Goal: Find specific page/section: Find specific page/section

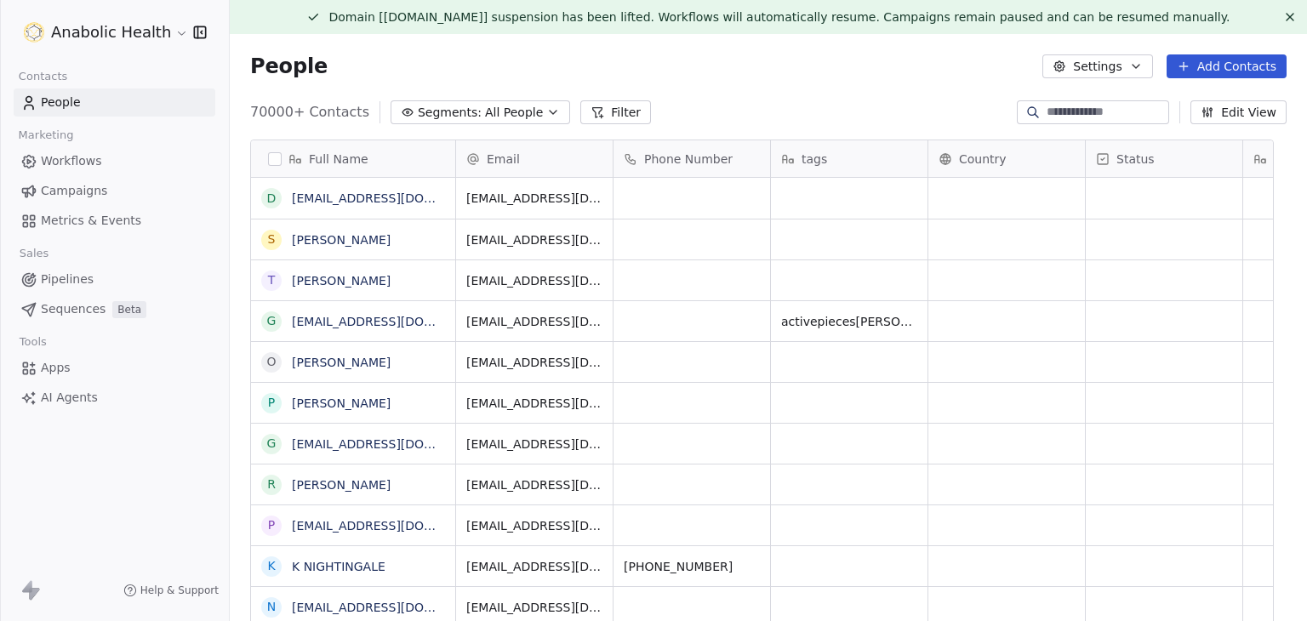
click at [1206, 114] on icon "button" at bounding box center [1207, 114] width 3 height 3
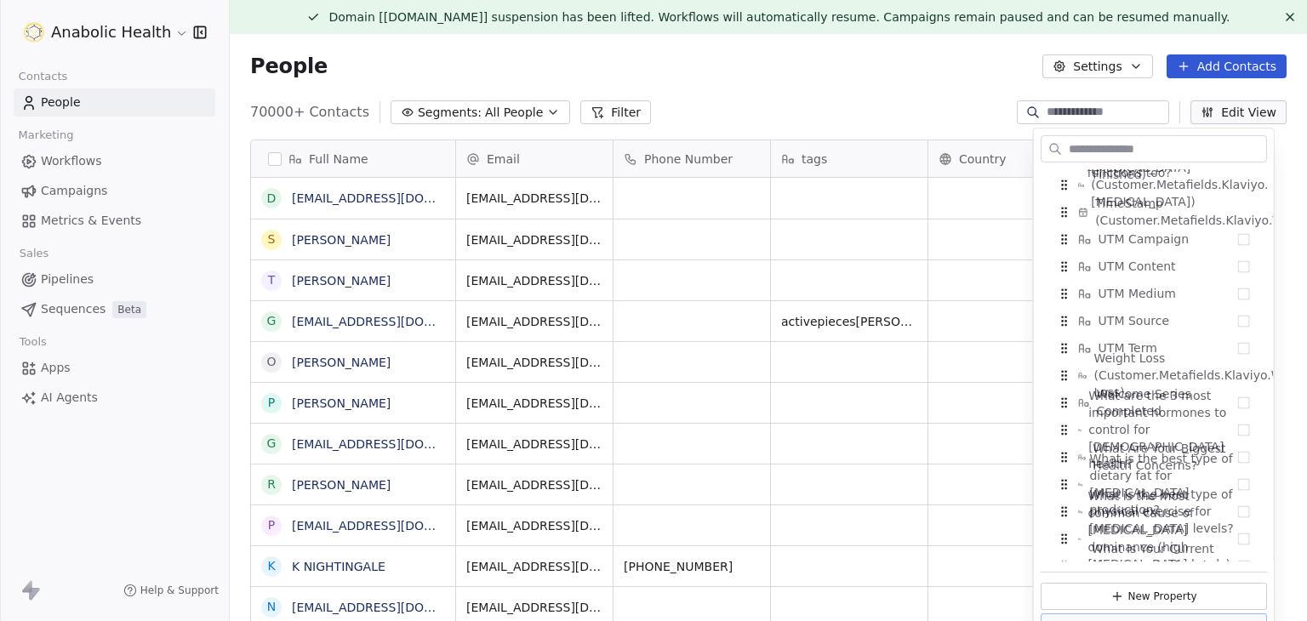
scroll to position [2875, 0]
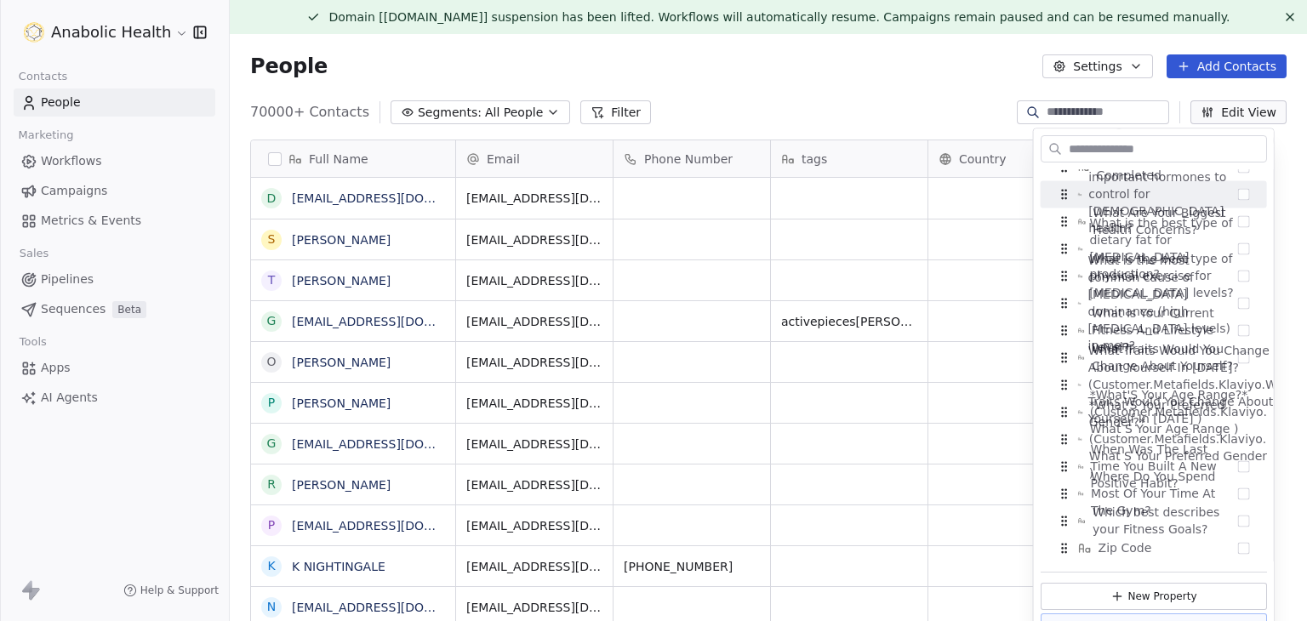
click at [1128, 144] on input "text" at bounding box center [1165, 149] width 201 height 25
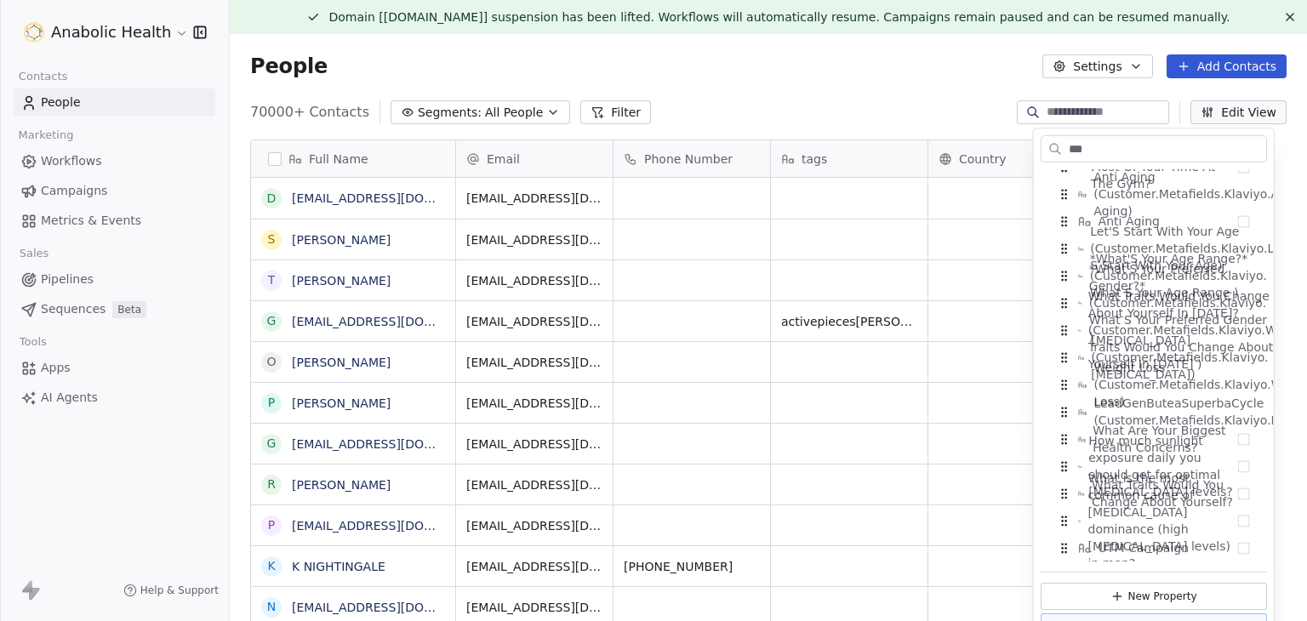
type input "****"
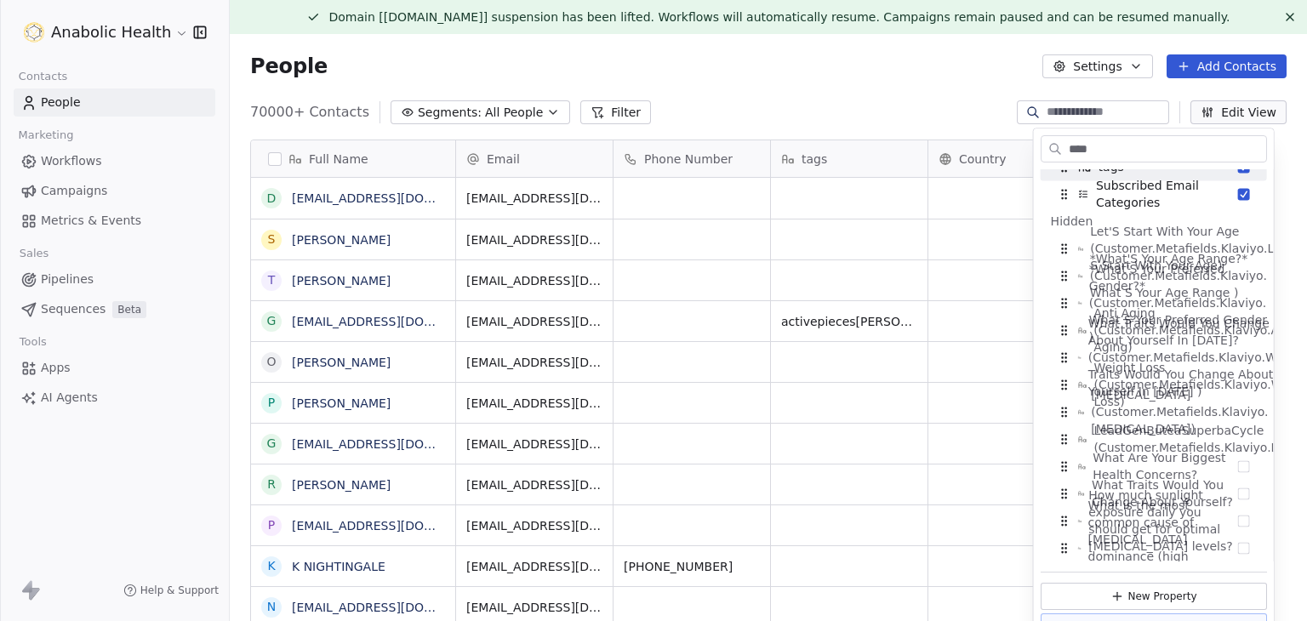
scroll to position [0, 0]
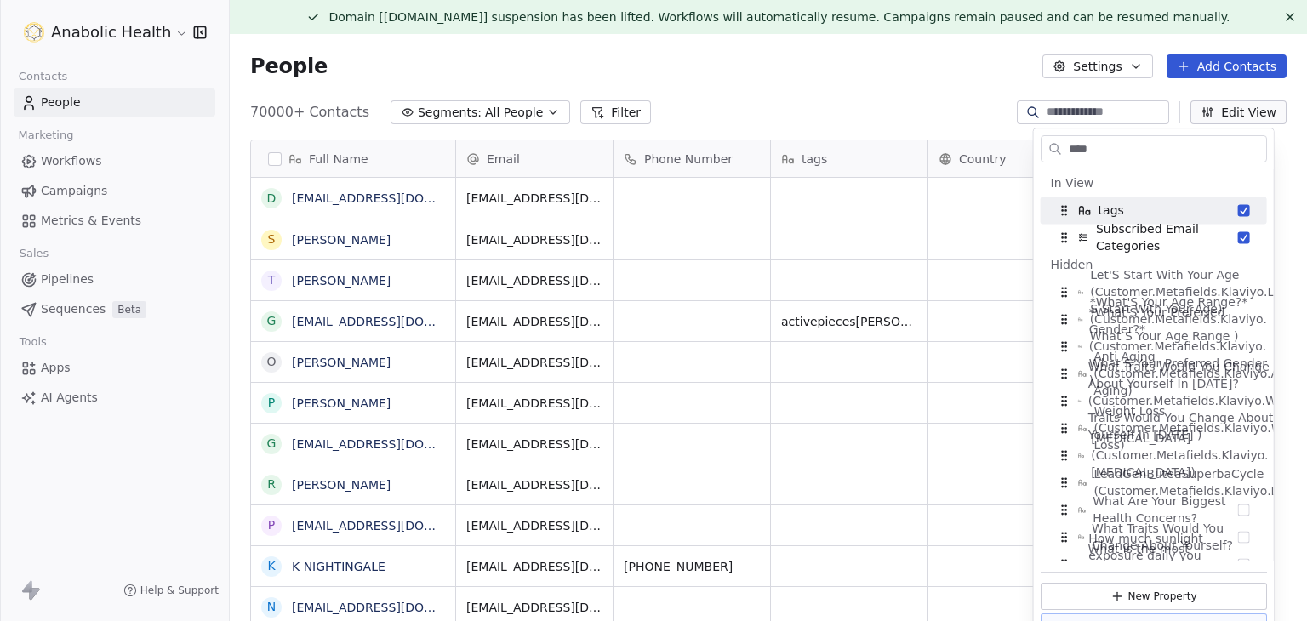
drag, startPoint x: 1123, startPoint y: 147, endPoint x: 990, endPoint y: 134, distance: 133.4
click at [990, 134] on body "Anabolic Health Contacts People Marketing Workflows Campaigns Metrics & Events …" at bounding box center [653, 310] width 1307 height 621
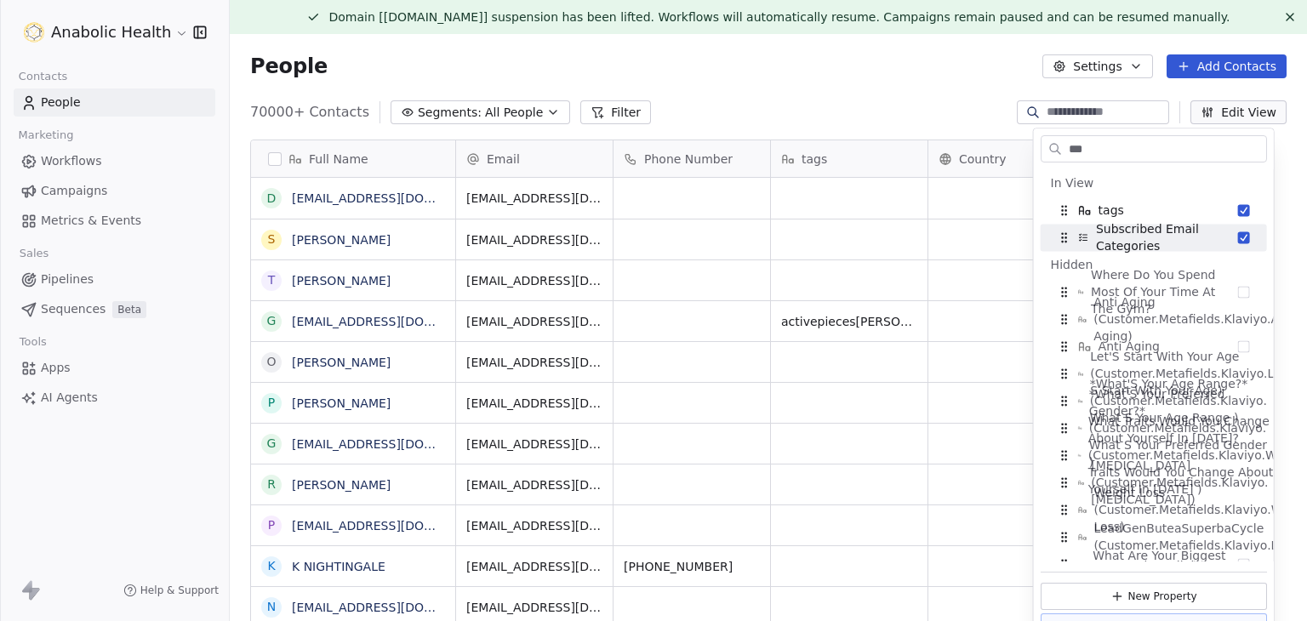
type input "***"
click at [860, 95] on div "People Settings Add Contacts" at bounding box center [768, 66] width 1077 height 65
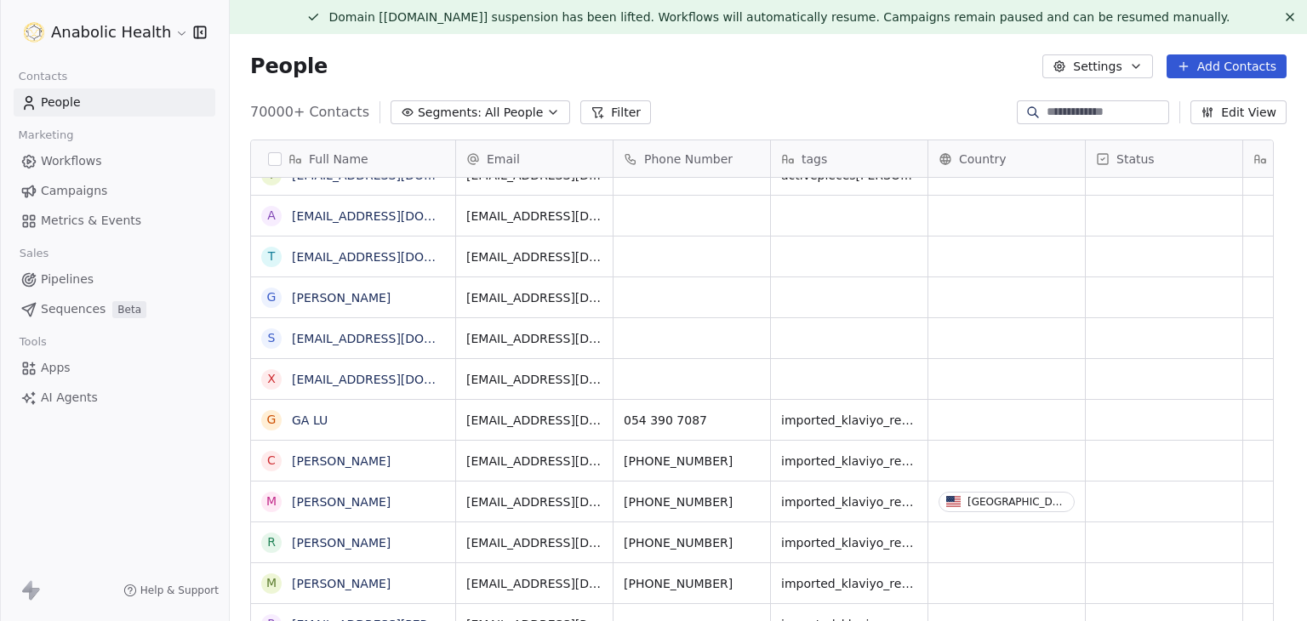
scroll to position [12, 0]
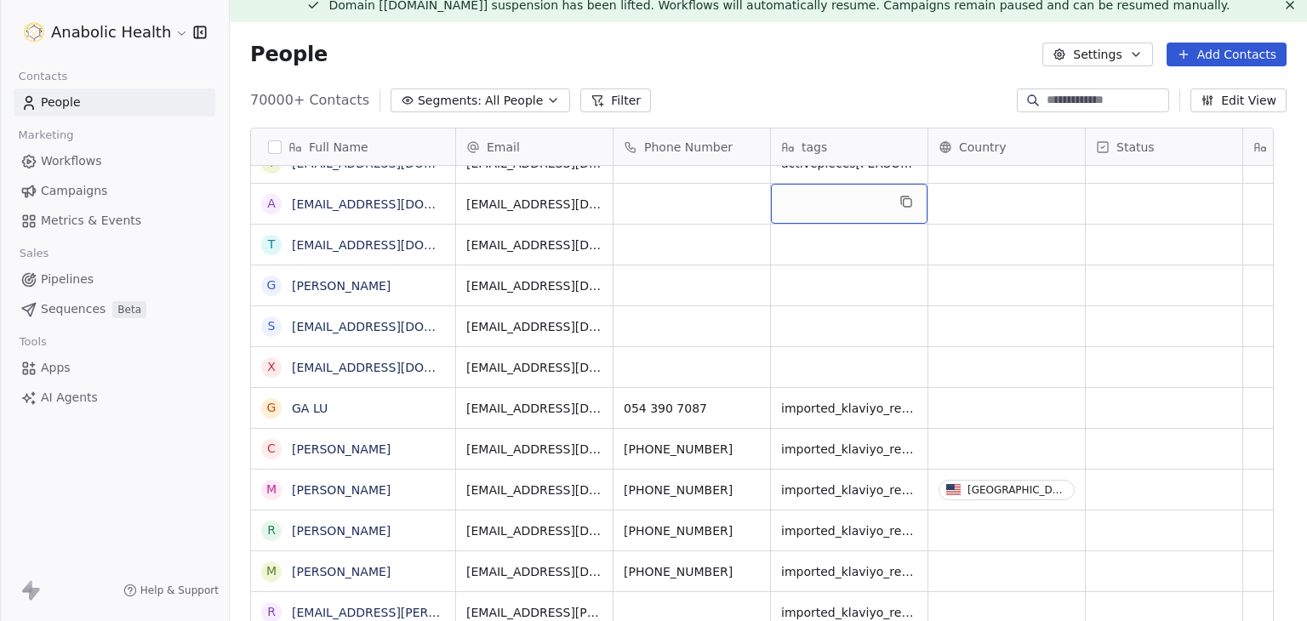
click at [841, 215] on div "grid" at bounding box center [849, 204] width 157 height 40
click at [740, 60] on html "Anabolic Health Contacts People Marketing Workflows Campaigns Metrics & Events …" at bounding box center [653, 310] width 1307 height 621
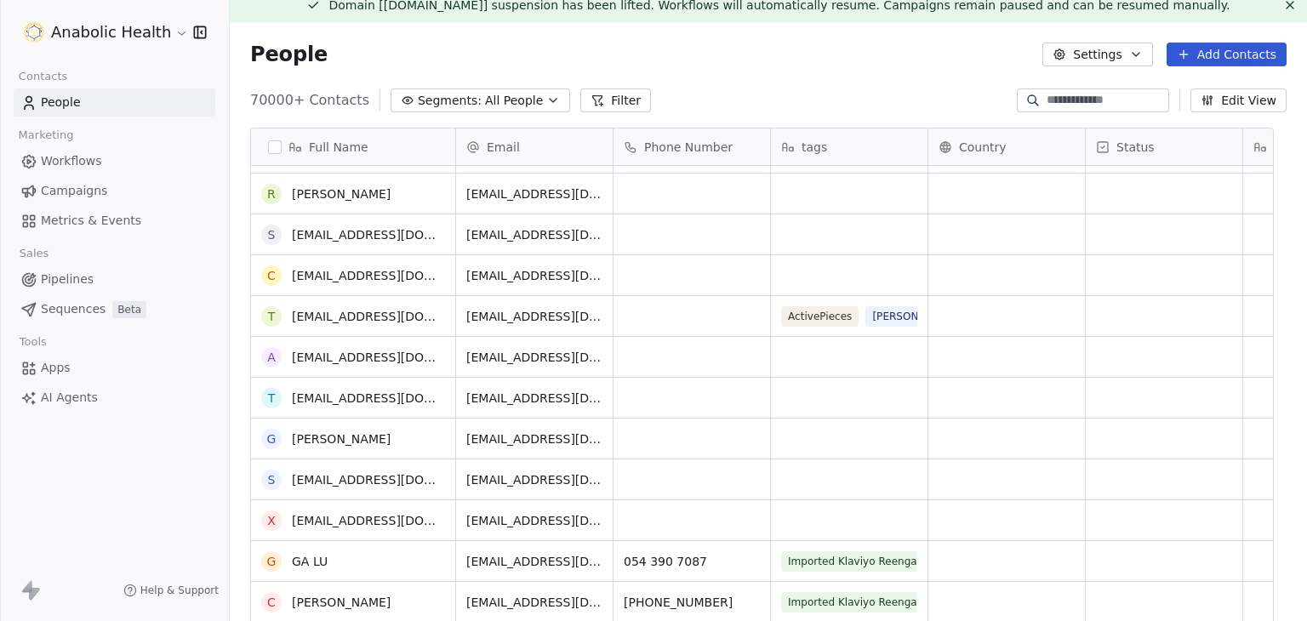
scroll to position [425, 0]
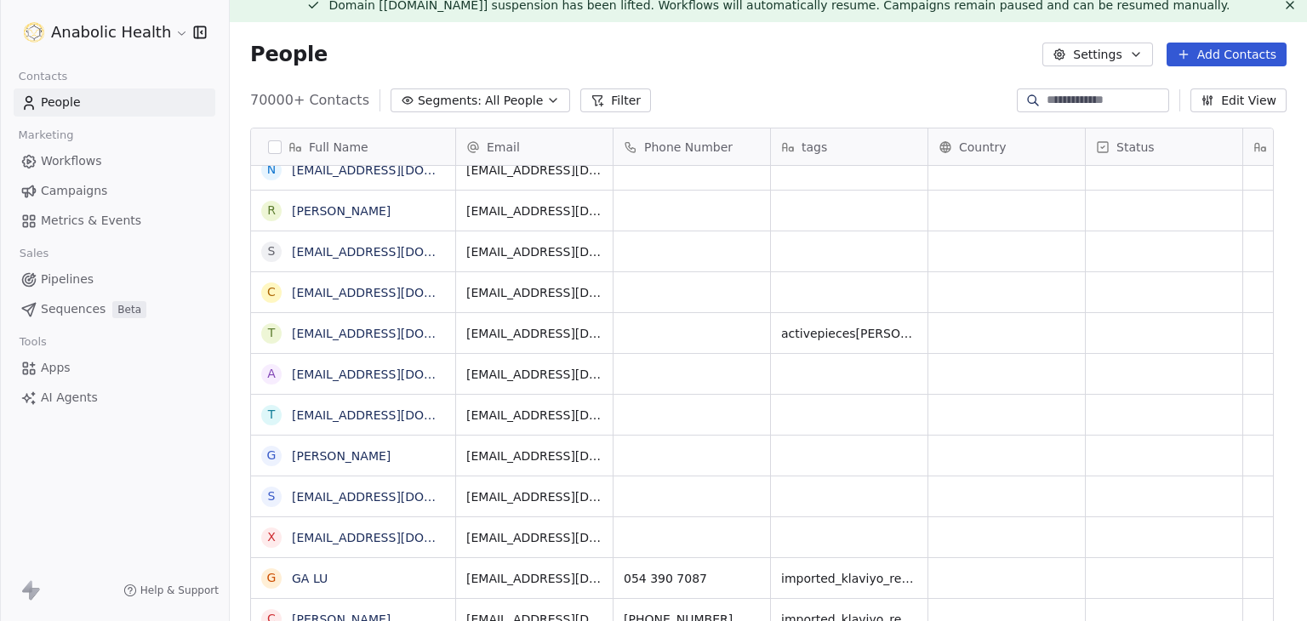
click at [817, 62] on div "People Settings Add Contacts" at bounding box center [768, 55] width 1036 height 24
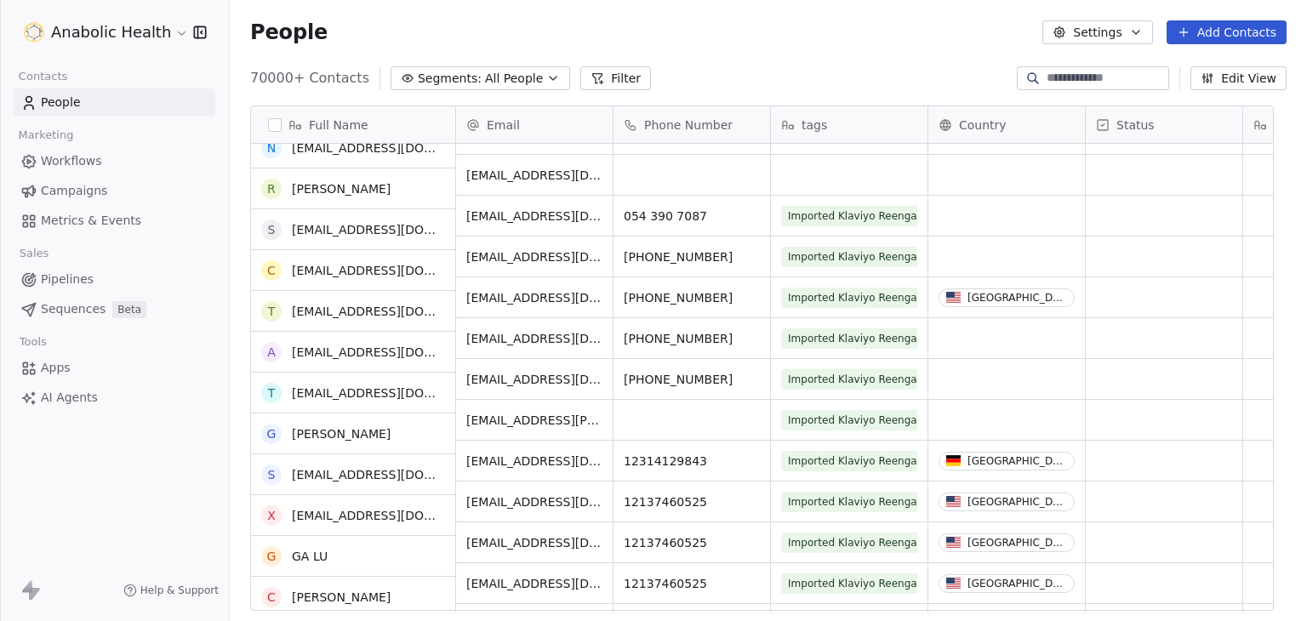
scroll to position [766, 0]
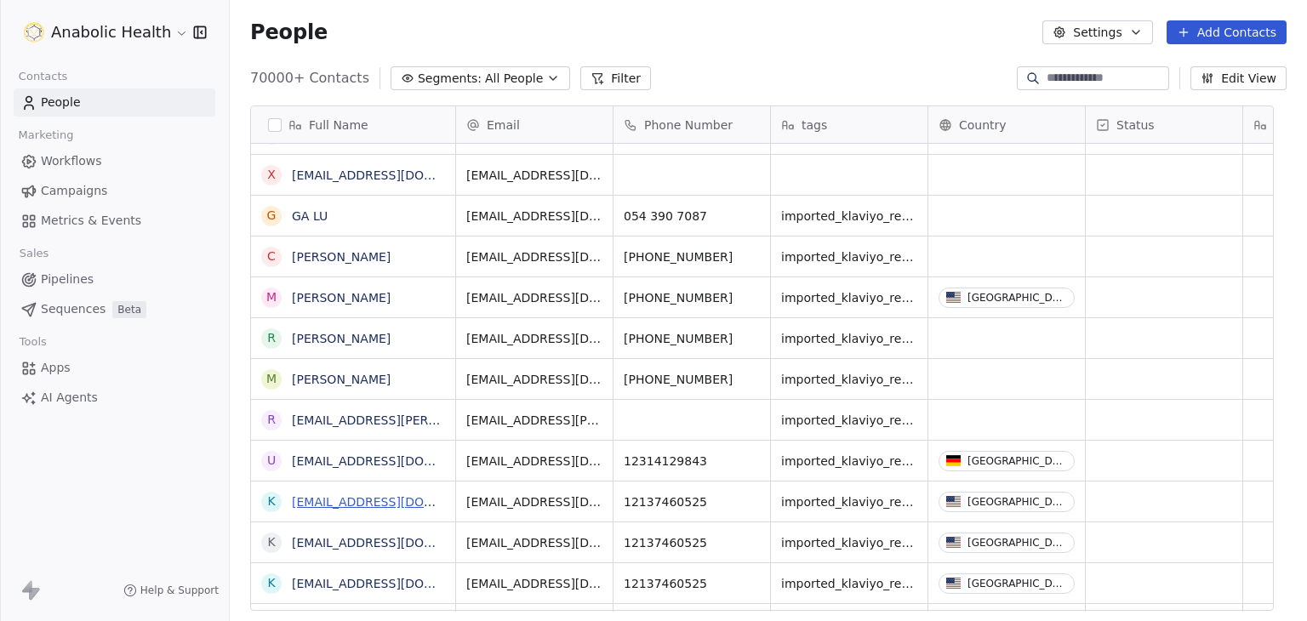
click at [389, 503] on link "kerrimcgowan+61@telus.net" at bounding box center [396, 502] width 208 height 14
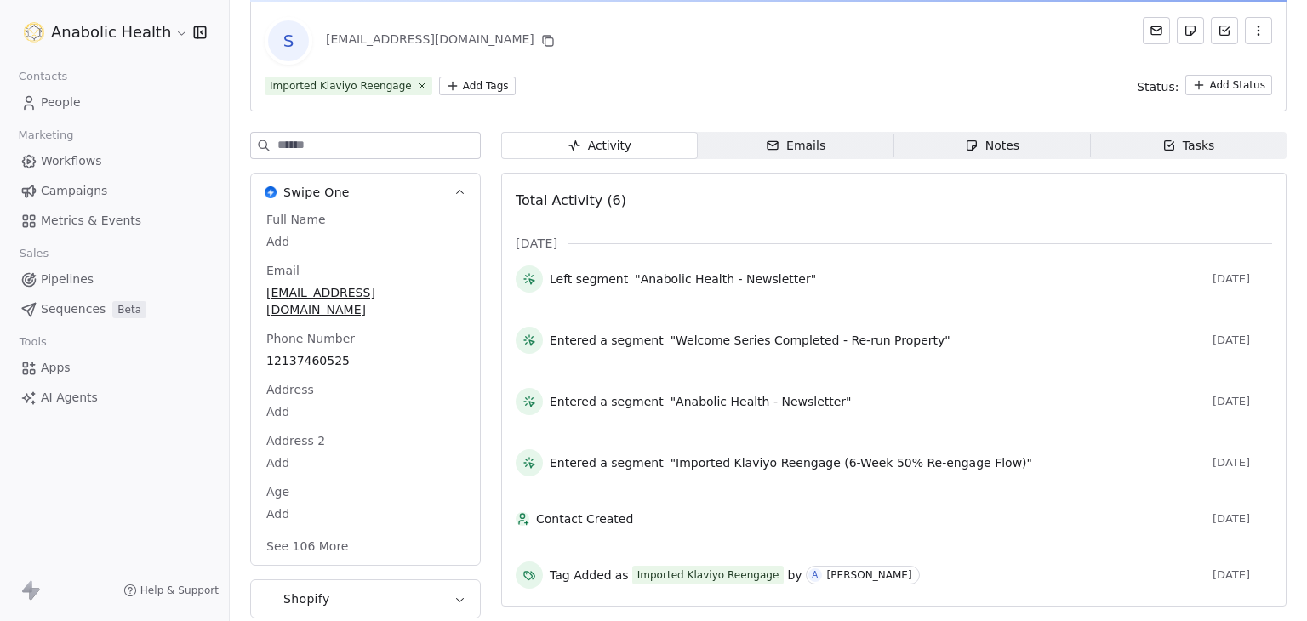
scroll to position [117, 0]
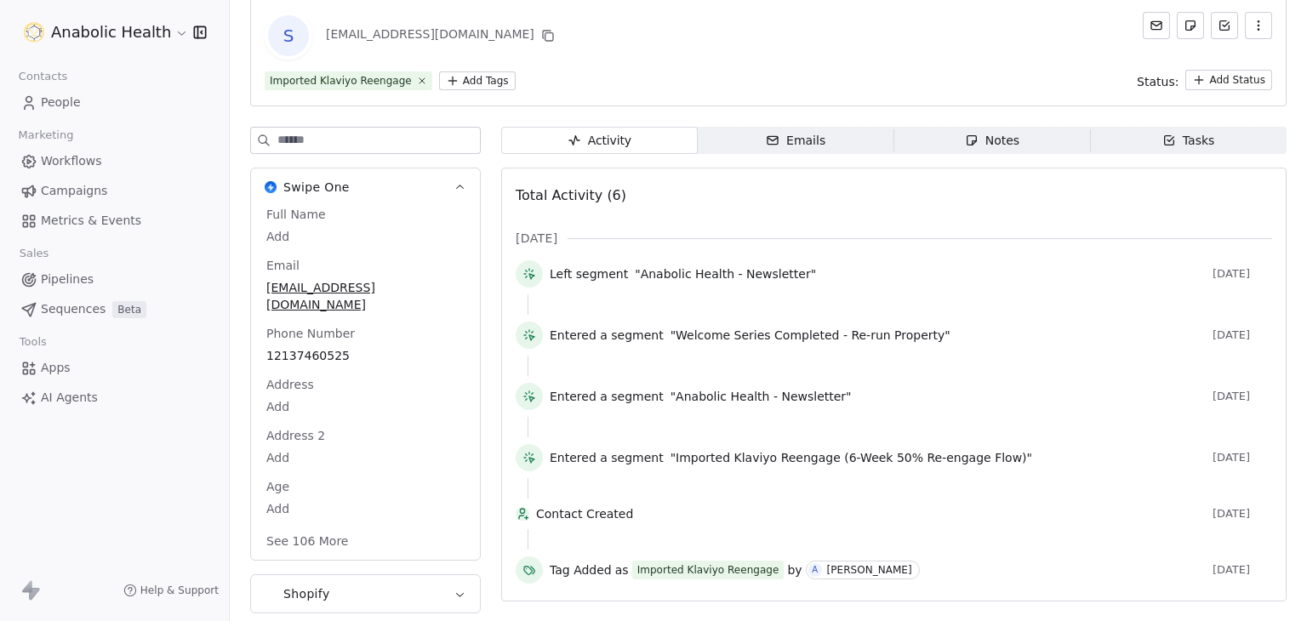
click at [308, 526] on button "See 106 More" at bounding box center [307, 541] width 102 height 31
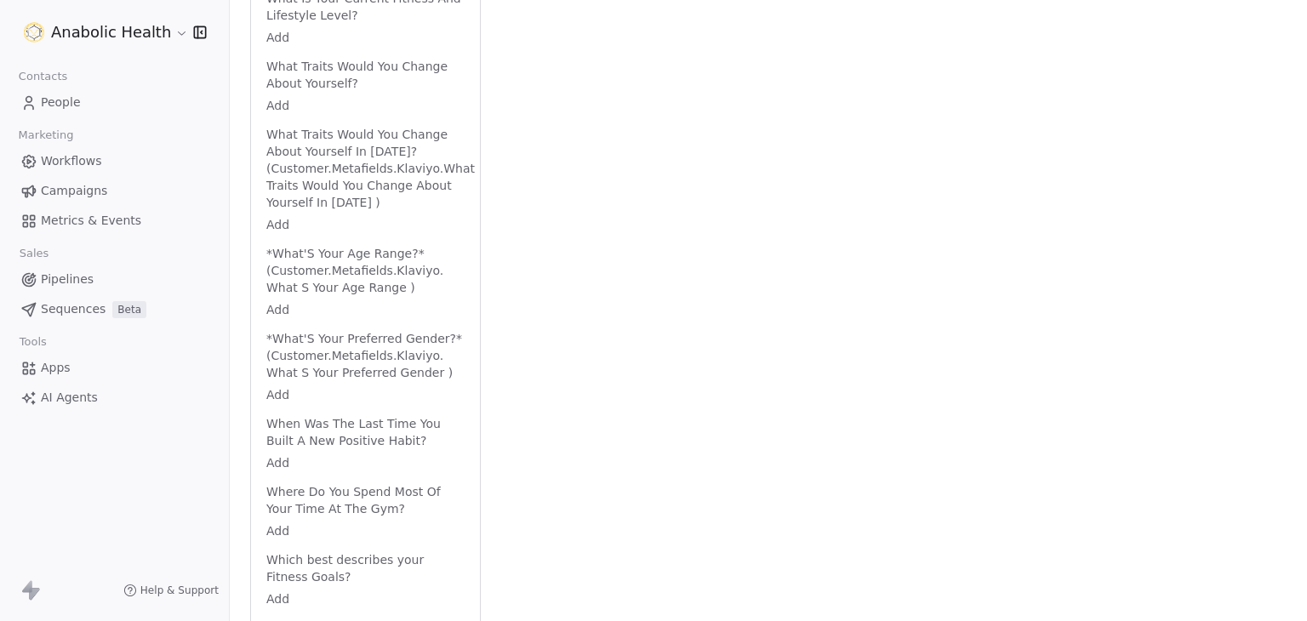
scroll to position [6534, 0]
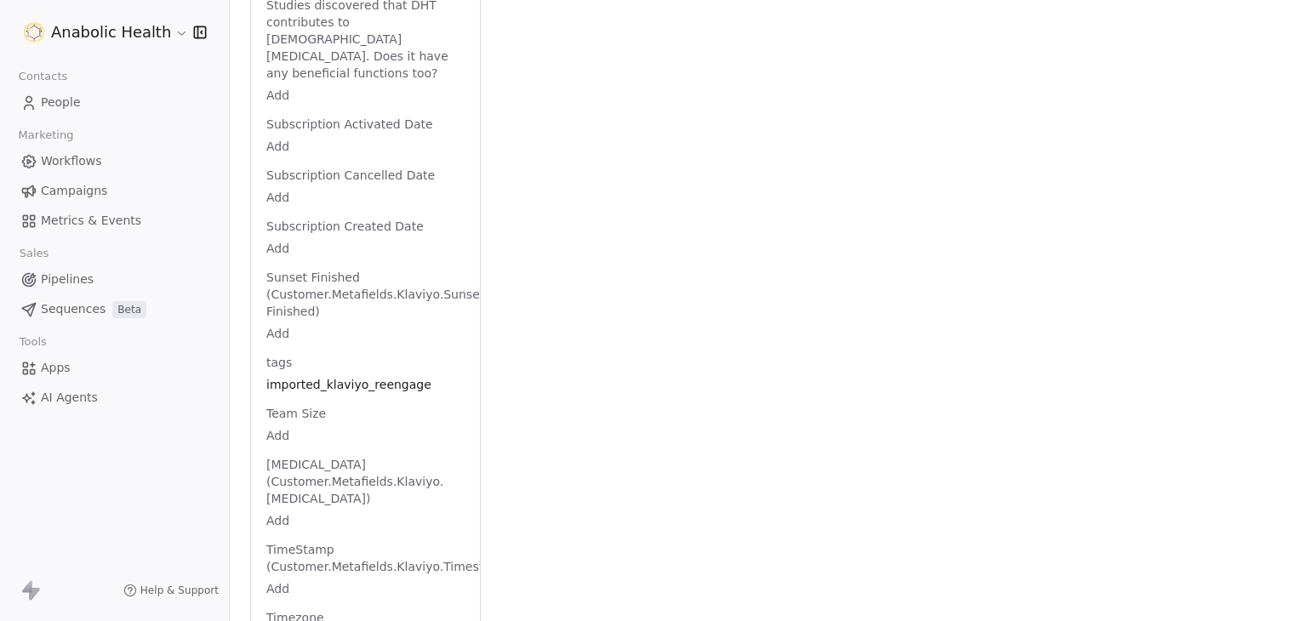
scroll to position [4761, 0]
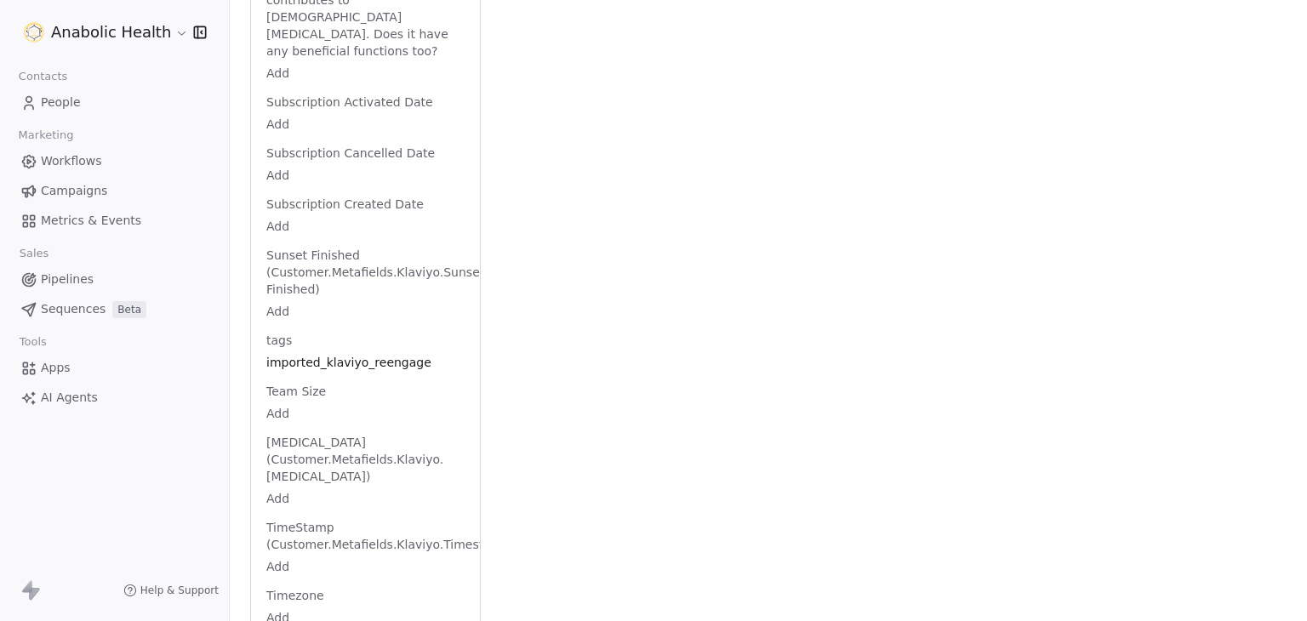
click at [415, 355] on span "imported_klaviyo_reengage" at bounding box center [365, 363] width 197 height 17
click at [423, 355] on span "imported_klaviyo_reengage" at bounding box center [365, 363] width 197 height 17
click at [428, 355] on span "imported_klaviyo_reengage" at bounding box center [365, 363] width 197 height 17
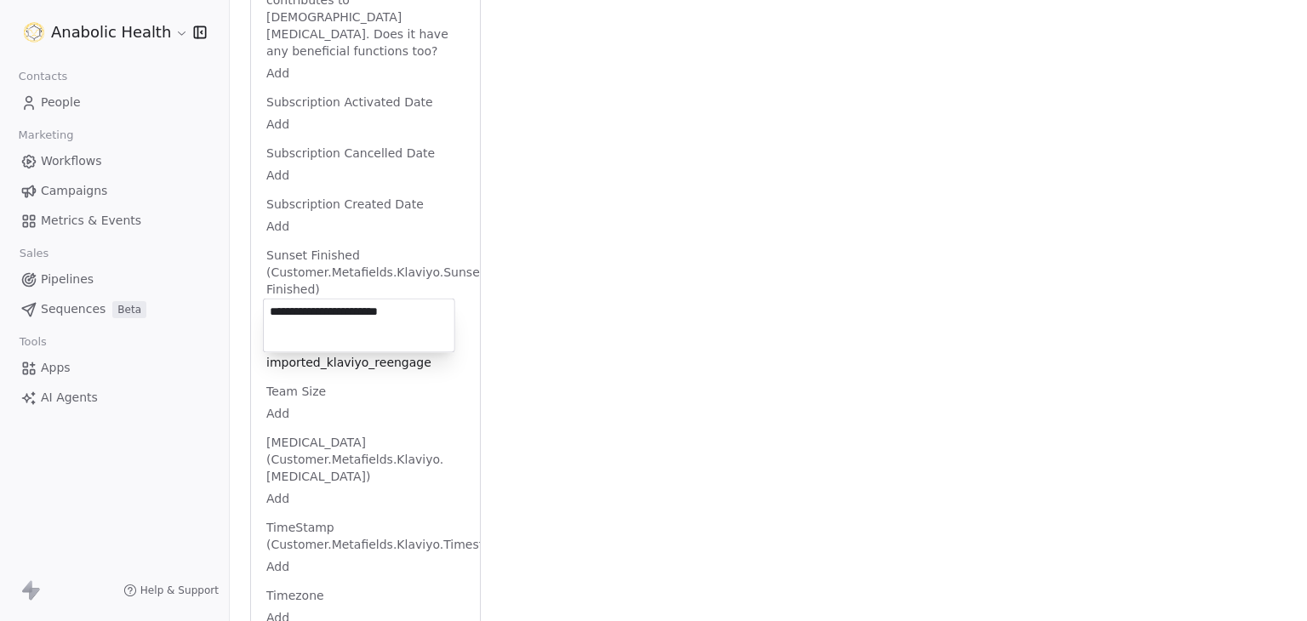
click at [572, 320] on html "Anabolic Health Contacts People Marketing Workflows Campaigns Metrics & Events …" at bounding box center [653, 310] width 1307 height 621
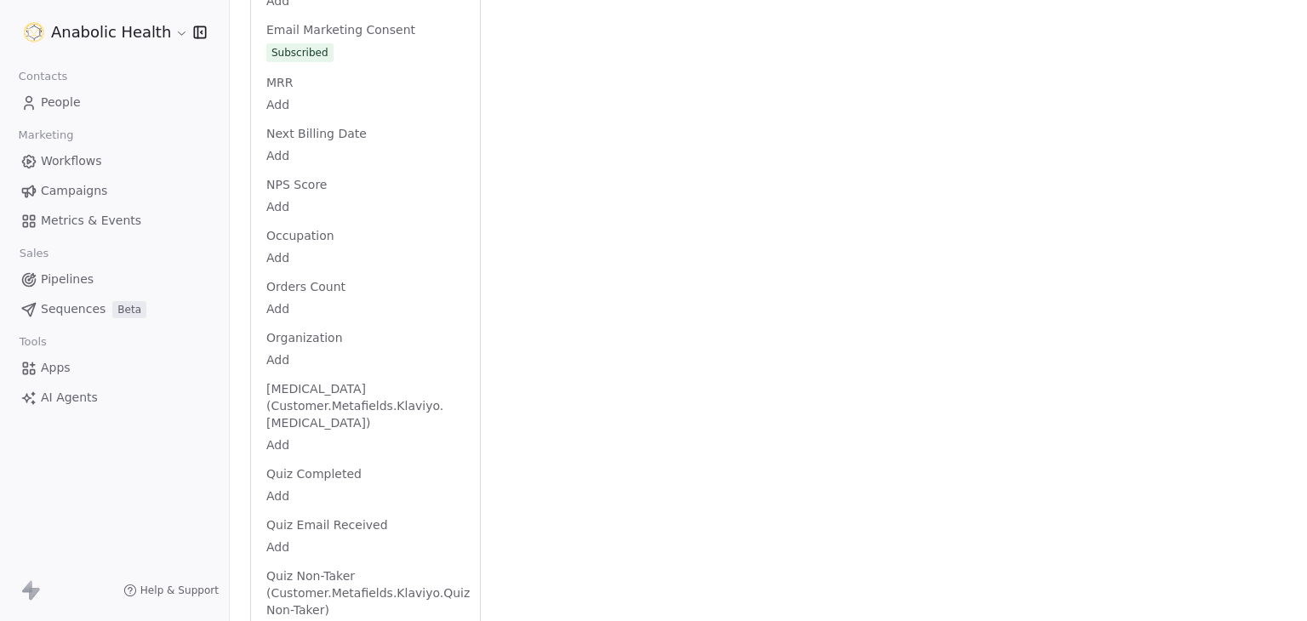
scroll to position [0, 0]
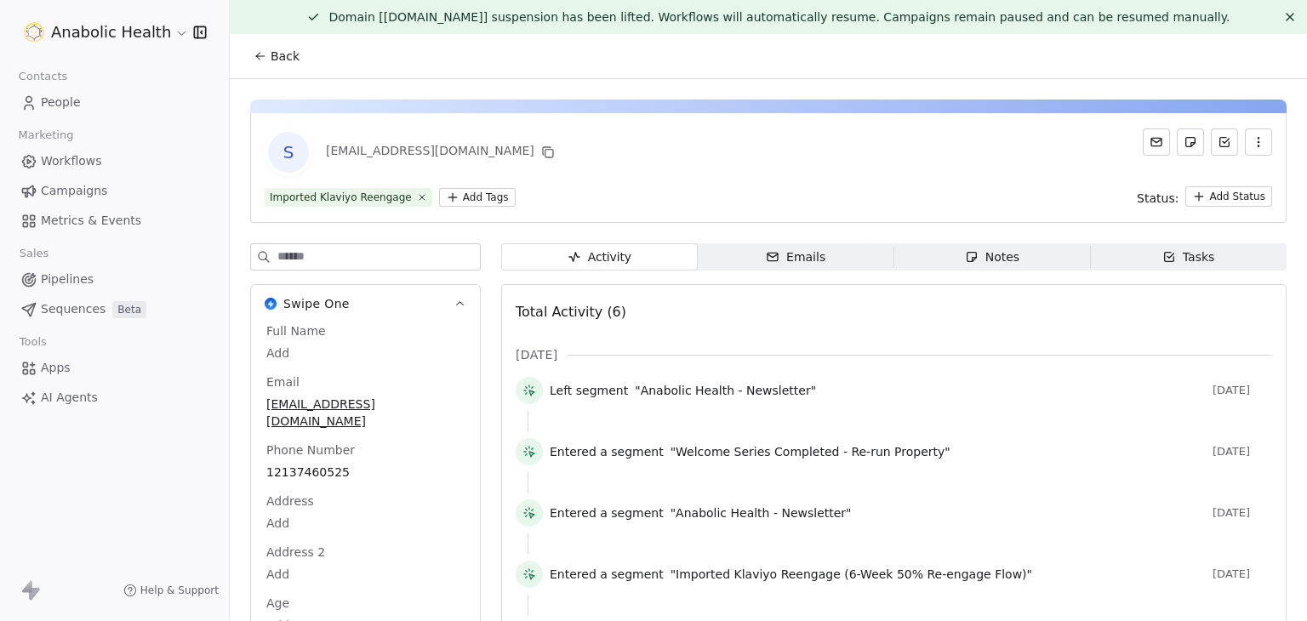
click at [289, 50] on span "Back" at bounding box center [285, 56] width 29 height 17
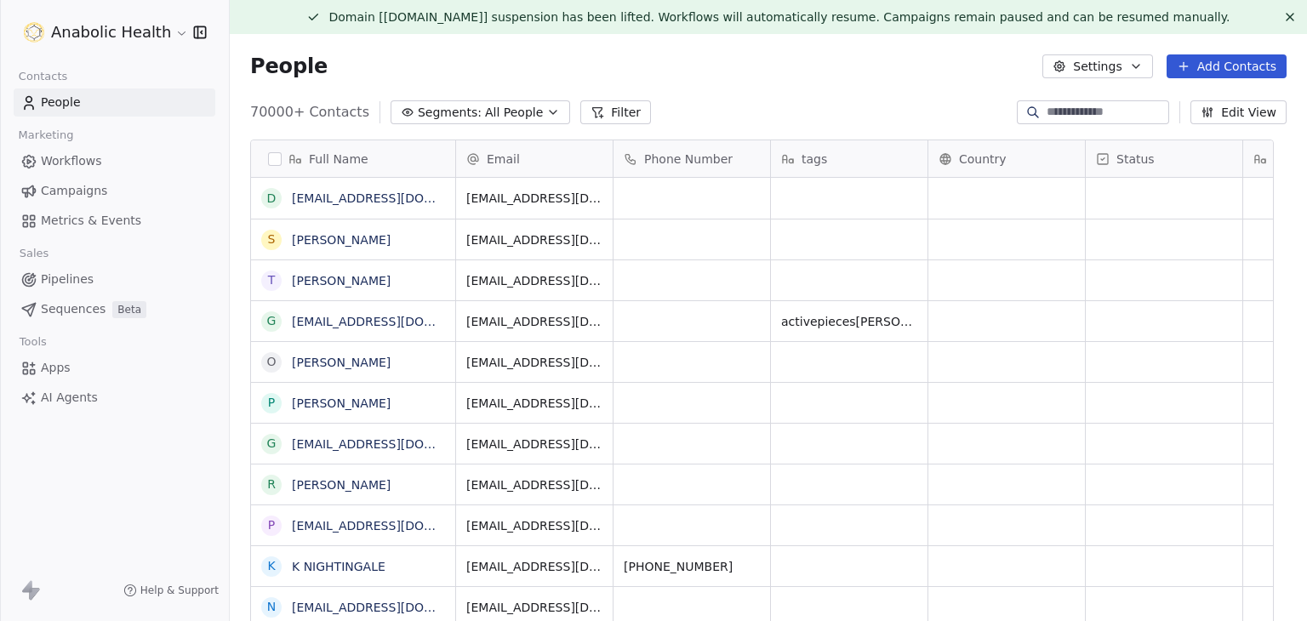
scroll to position [533, 1051]
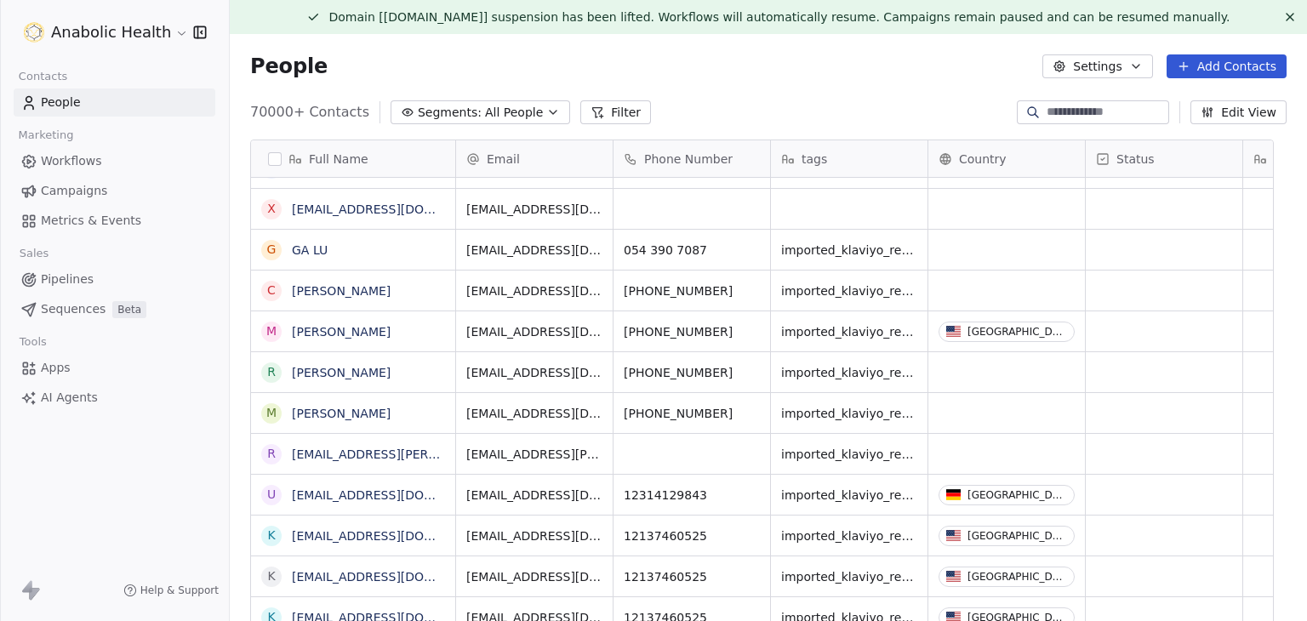
drag, startPoint x: 790, startPoint y: 613, endPoint x: 786, endPoint y: 637, distance: 24.9
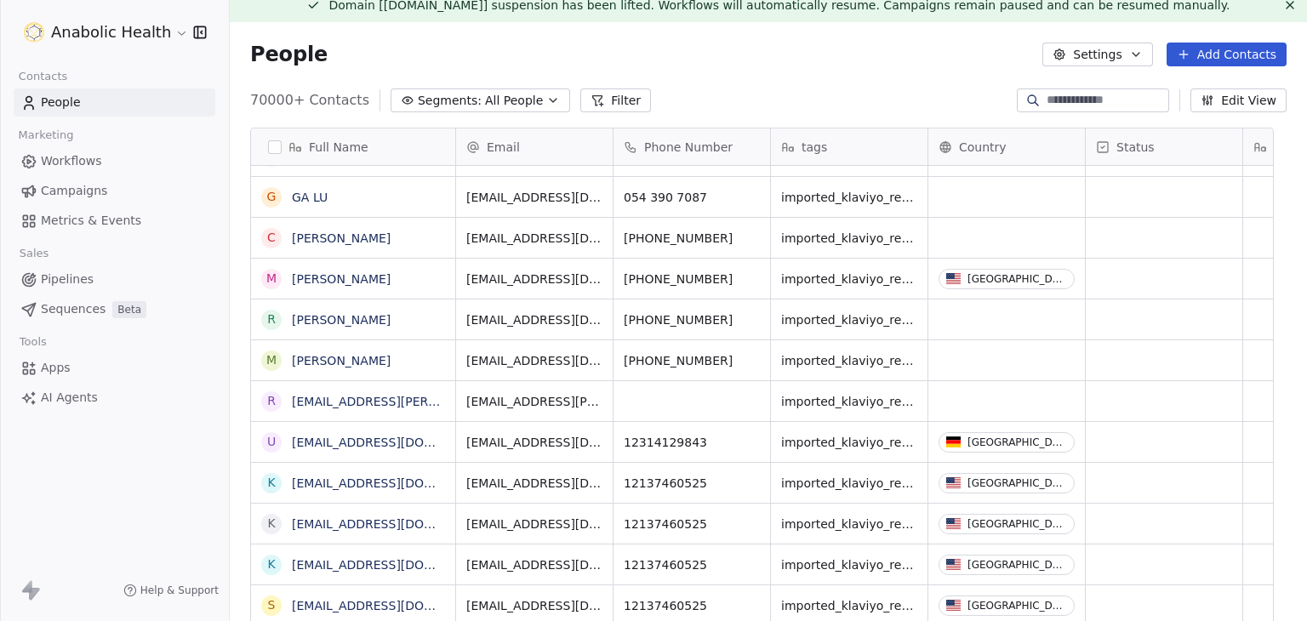
click at [151, 38] on html "Anabolic Health Contacts People Marketing Workflows Campaigns Metrics & Events …" at bounding box center [653, 310] width 1307 height 621
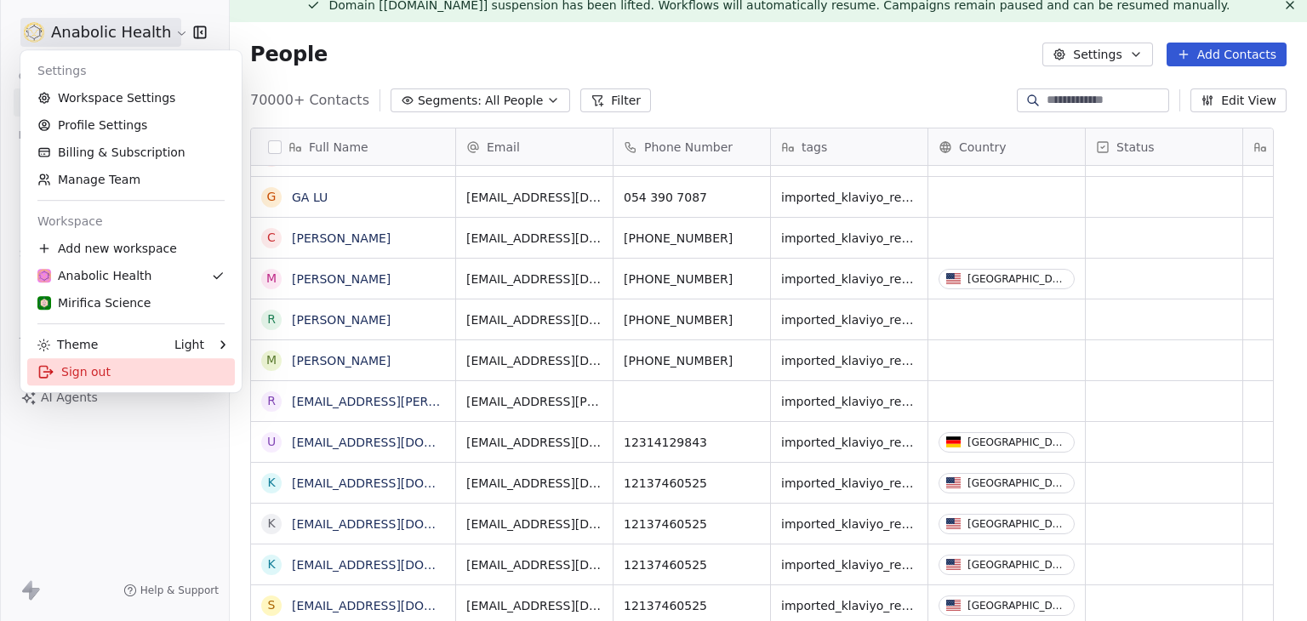
click at [88, 385] on div "Sign out" at bounding box center [131, 371] width 208 height 27
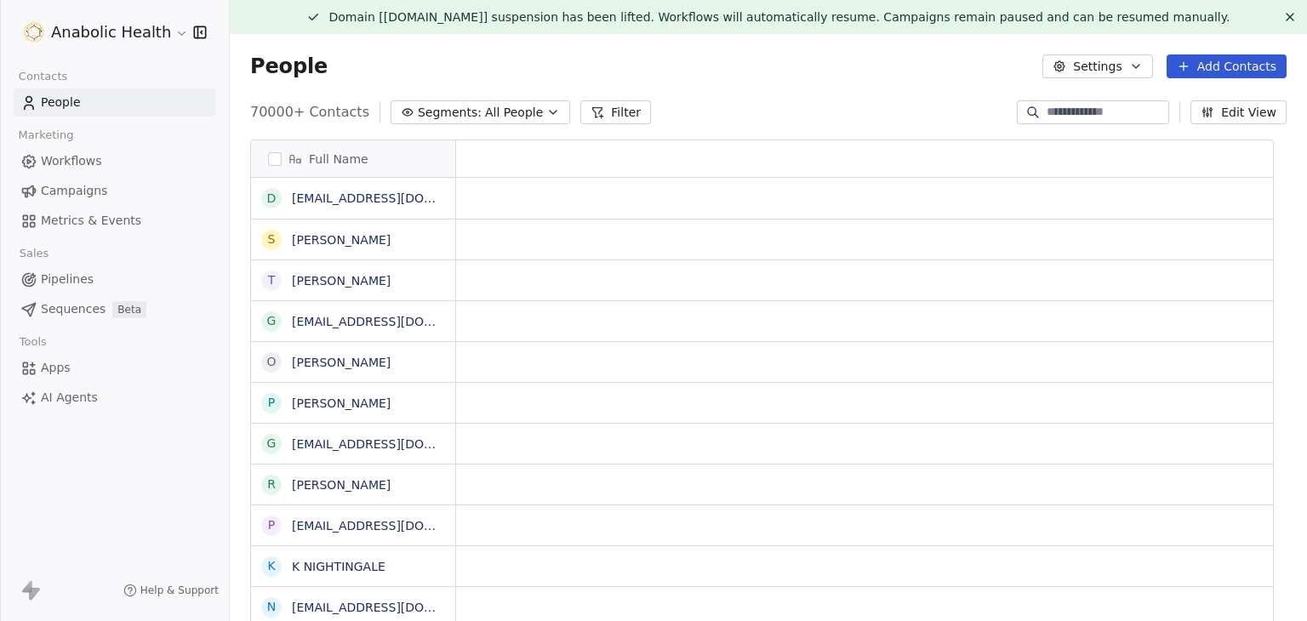
scroll to position [14, 14]
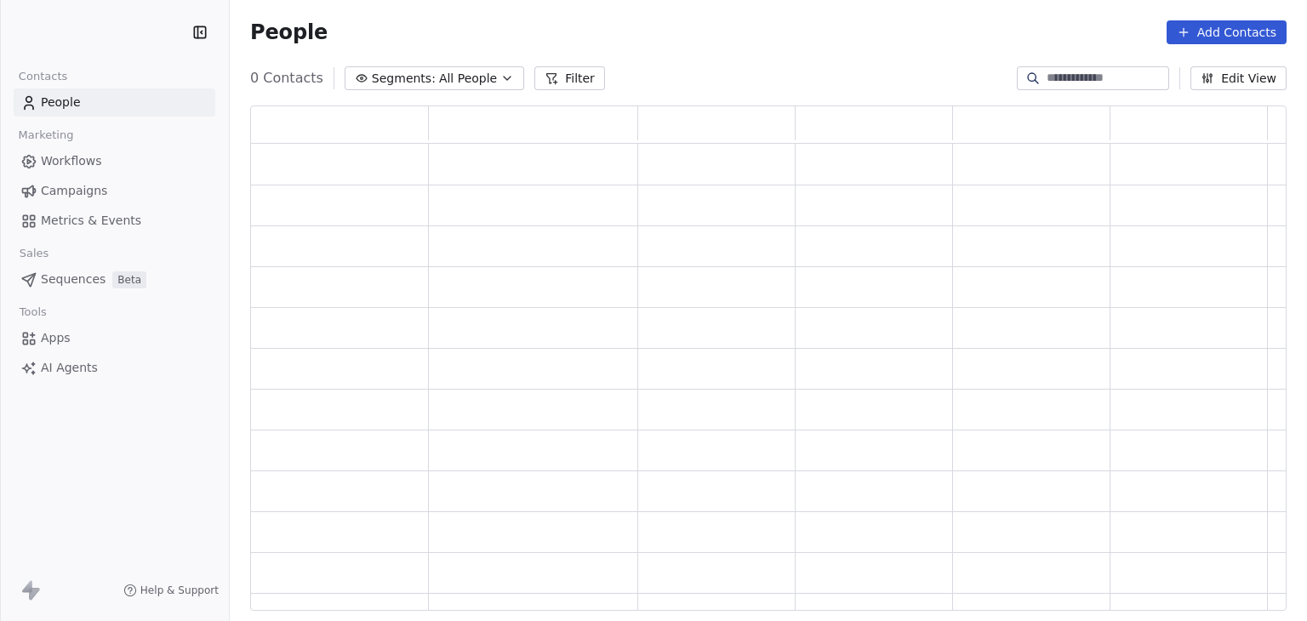
scroll to position [492, 1023]
